Goal: Task Accomplishment & Management: Complete application form

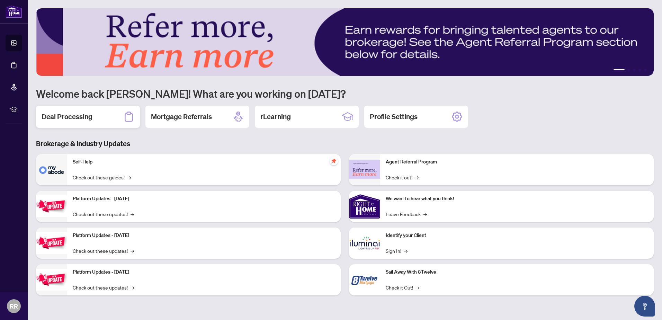
click at [65, 121] on h2 "Deal Processing" at bounding box center [67, 117] width 51 height 10
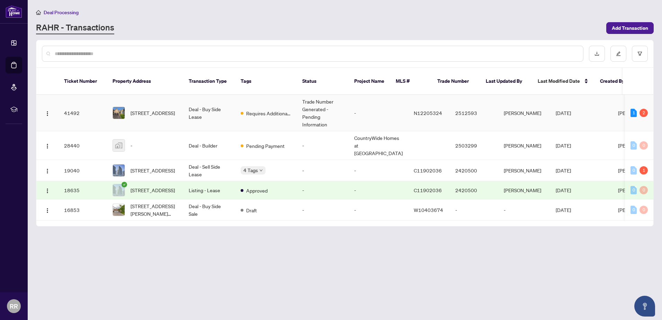
click at [298, 102] on td "Trade Number Generated - Pending Information" at bounding box center [323, 113] width 52 height 36
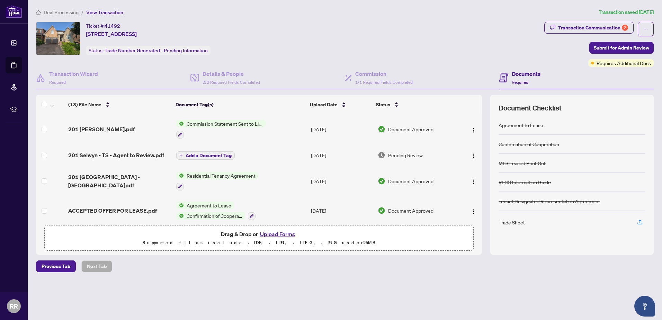
click at [404, 157] on span "Pending Review" at bounding box center [405, 155] width 35 height 8
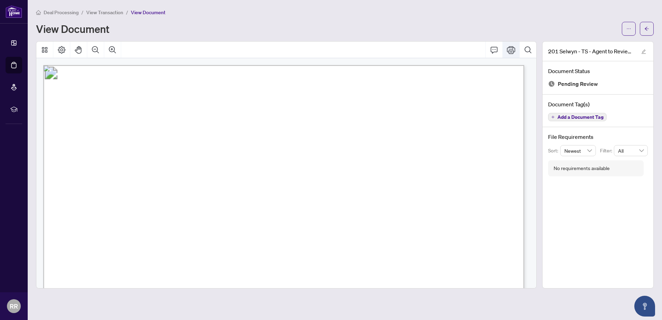
click at [513, 51] on icon "Print" at bounding box center [511, 50] width 8 height 8
click at [263, 16] on div "Deal Processing / View Transaction / View Document" at bounding box center [345, 12] width 618 height 8
click at [638, 28] on div at bounding box center [638, 29] width 32 height 14
click at [649, 29] on icon "arrow-left" at bounding box center [647, 28] width 5 height 5
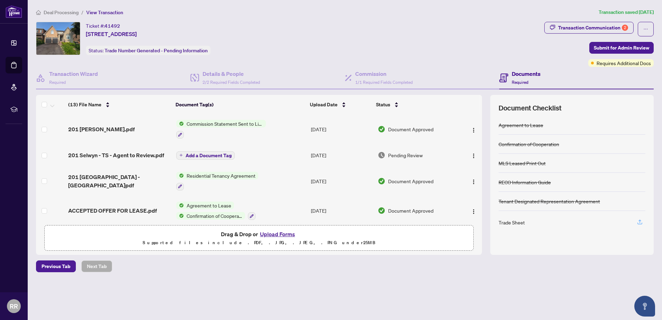
click at [640, 220] on icon "button" at bounding box center [640, 221] width 3 height 3
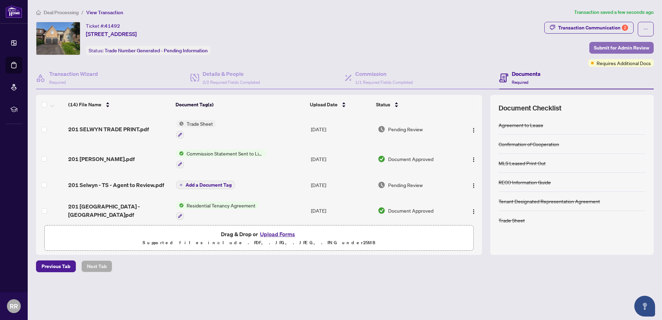
click at [613, 47] on span "Submit for Admin Review" at bounding box center [621, 47] width 55 height 11
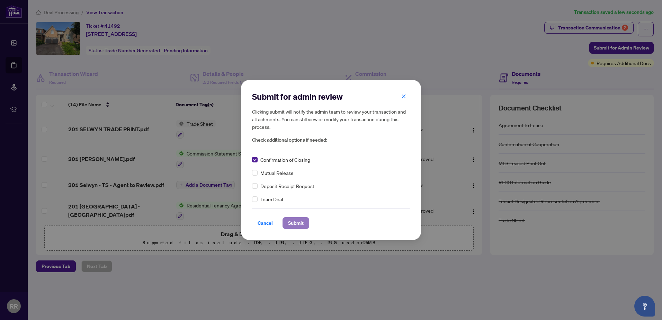
click at [292, 220] on span "Submit" at bounding box center [296, 223] width 16 height 11
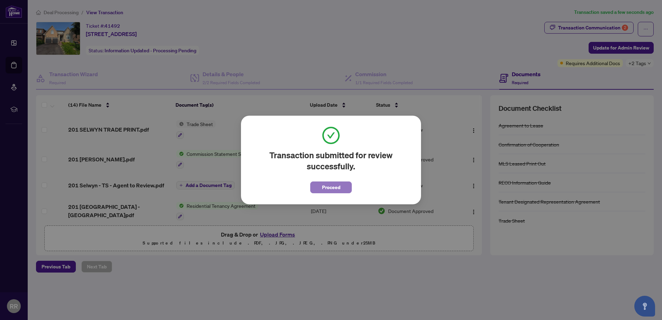
click at [343, 187] on button "Proceed" at bounding box center [331, 187] width 42 height 12
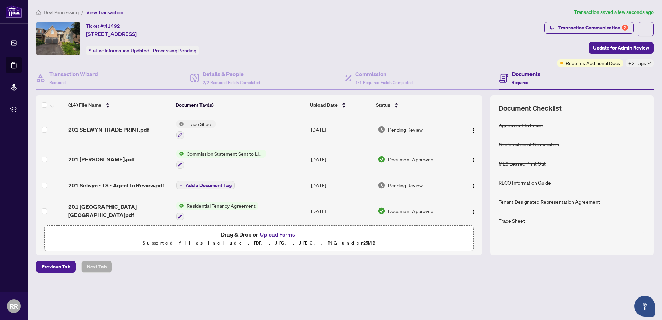
click at [475, 31] on div "Ticket #: 41492 [STREET_ADDRESS][PERSON_NAME] Status: Information Updated - Pro…" at bounding box center [289, 38] width 506 height 33
click at [304, 23] on div "Ticket #: 41492 [STREET_ADDRESS][PERSON_NAME] Status: Information Updated - Pro…" at bounding box center [289, 38] width 506 height 33
click at [453, 46] on div "Ticket #: 41492 [STREET_ADDRESS][PERSON_NAME] Status: Information Updated - Pro…" at bounding box center [289, 38] width 506 height 33
click at [450, 23] on div "Ticket #: 41492 [STREET_ADDRESS][PERSON_NAME] Status: Information Updated - Pro…" at bounding box center [289, 38] width 506 height 33
